Goal: Transaction & Acquisition: Purchase product/service

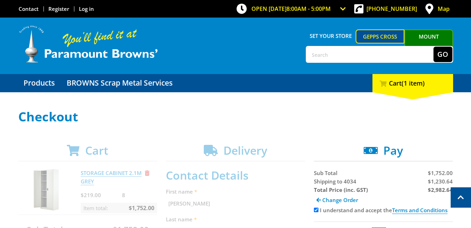
select select "QLD"
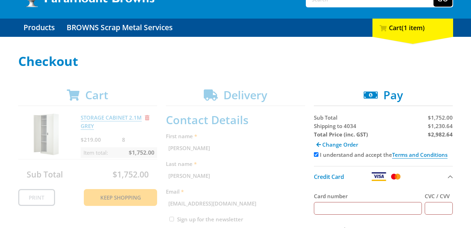
scroll to position [51, 0]
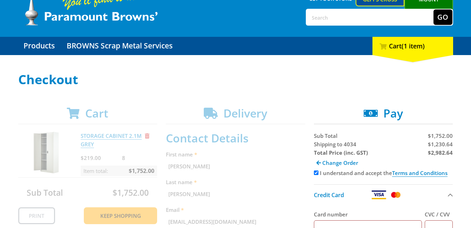
scroll to position [0, 0]
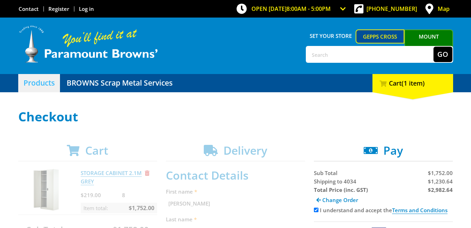
click at [44, 84] on link "Products" at bounding box center [39, 83] width 42 height 18
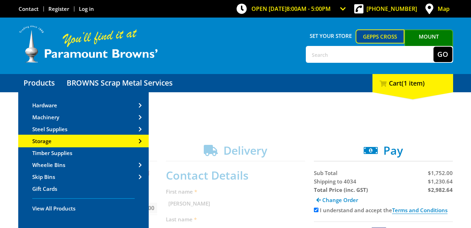
click at [42, 141] on span "Storage" at bounding box center [41, 141] width 19 height 7
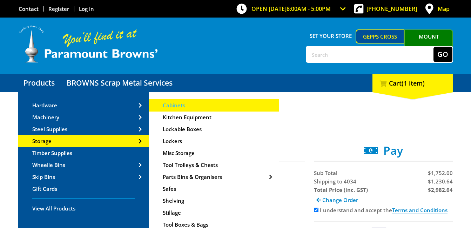
click at [178, 104] on span "Cabinets" at bounding box center [174, 105] width 22 height 7
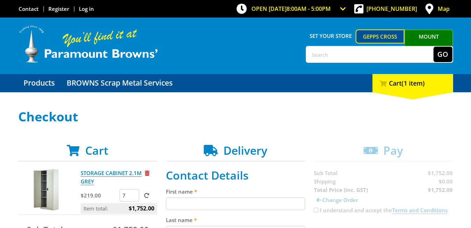
click at [134, 198] on input "7" at bounding box center [130, 195] width 20 height 13
click at [134, 198] on input "6" at bounding box center [130, 195] width 20 height 13
click at [134, 197] on input "5" at bounding box center [130, 195] width 20 height 13
click at [134, 197] on input "4" at bounding box center [130, 195] width 20 height 13
click at [134, 197] on input "3" at bounding box center [130, 195] width 20 height 13
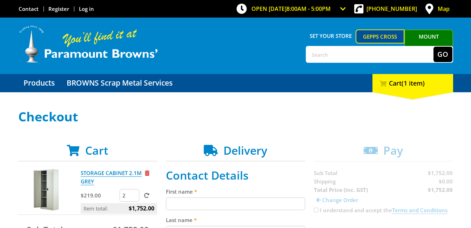
click at [134, 197] on input "2" at bounding box center [130, 195] width 20 height 13
click at [133, 197] on input "1" at bounding box center [130, 195] width 20 height 13
type input "0"
click at [133, 197] on input "0" at bounding box center [130, 195] width 20 height 13
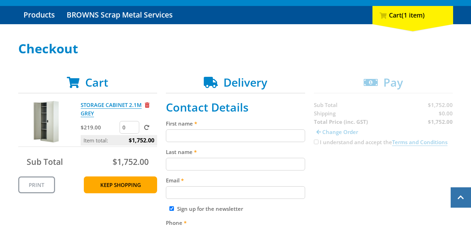
scroll to position [71, 0]
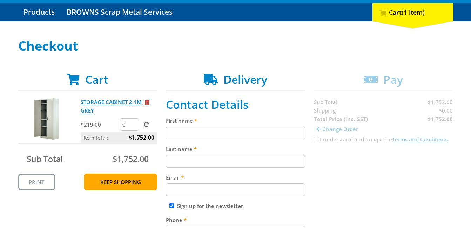
click at [147, 101] on span "Remove from cart" at bounding box center [147, 102] width 5 height 5
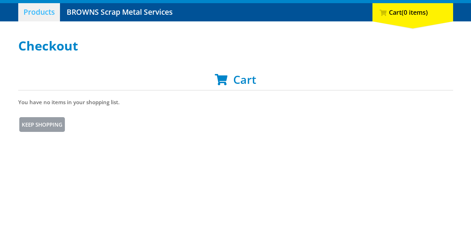
click at [43, 12] on link "Products" at bounding box center [39, 12] width 42 height 18
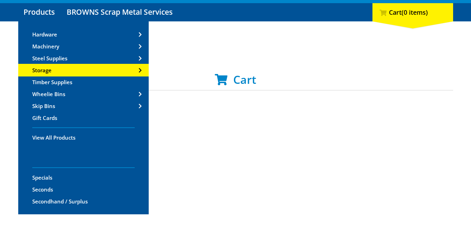
click at [140, 70] on span "Go to the Storage page" at bounding box center [140, 70] width 3 height 5
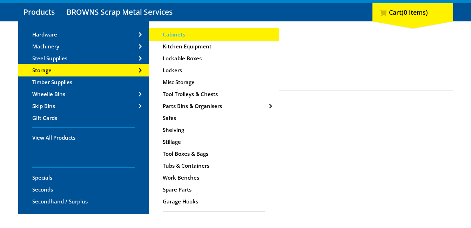
click at [174, 34] on span "Cabinets" at bounding box center [174, 34] width 22 height 7
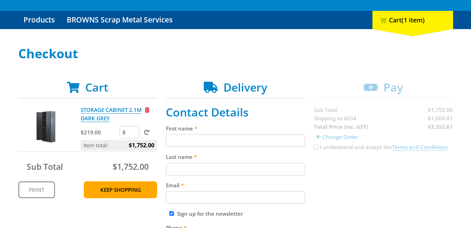
scroll to position [68, 0]
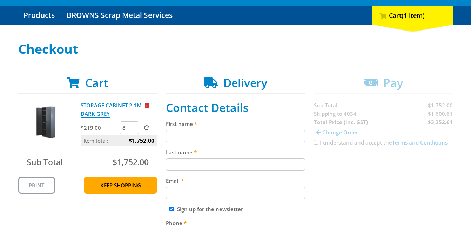
click at [146, 129] on span at bounding box center [146, 127] width 5 height 5
click at [0, 0] on input "submit" at bounding box center [0, 0] width 0 height 0
click at [133, 130] on input "7" at bounding box center [130, 127] width 20 height 13
click at [133, 130] on input "6" at bounding box center [130, 127] width 20 height 13
click at [133, 129] on input "5" at bounding box center [130, 127] width 20 height 13
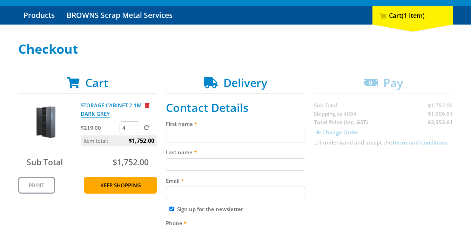
type input "4"
click at [133, 129] on input "4" at bounding box center [130, 127] width 20 height 13
click at [146, 129] on span at bounding box center [146, 127] width 5 height 5
click at [0, 0] on input "submit" at bounding box center [0, 0] width 0 height 0
click at [134, 126] on input "5" at bounding box center [130, 127] width 20 height 13
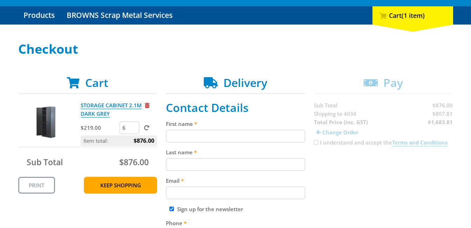
click at [134, 126] on input "6" at bounding box center [130, 127] width 20 height 13
click at [134, 126] on input "7" at bounding box center [130, 127] width 20 height 13
type input "8"
click at [134, 126] on input "8" at bounding box center [130, 127] width 20 height 13
click at [147, 130] on span at bounding box center [146, 127] width 5 height 5
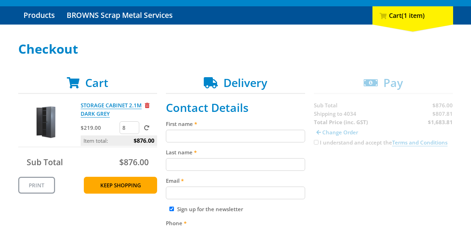
click at [0, 0] on input "submit" at bounding box center [0, 0] width 0 height 0
